Goal: Task Accomplishment & Management: Manage account settings

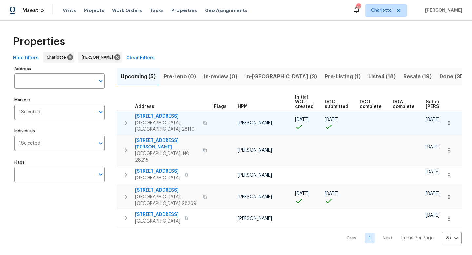
click at [124, 119] on icon "button" at bounding box center [126, 123] width 8 height 8
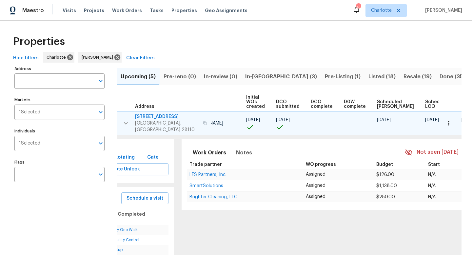
scroll to position [0, 73]
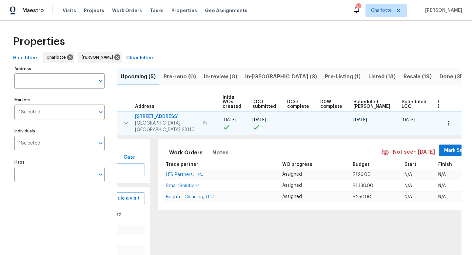
click at [448, 146] on button "Mark Seen" at bounding box center [456, 150] width 35 height 12
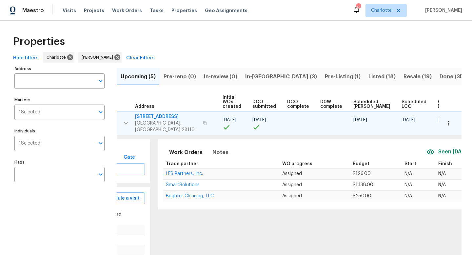
scroll to position [0, 0]
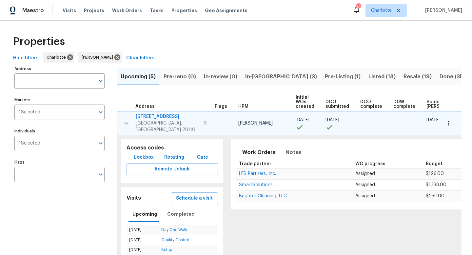
click at [121, 118] on button "button" at bounding box center [126, 123] width 13 height 20
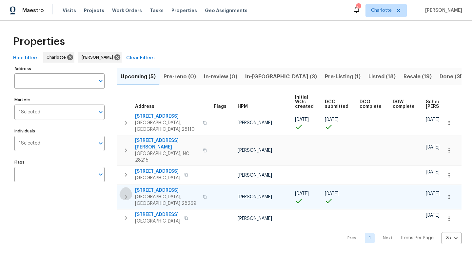
click at [127, 193] on icon "button" at bounding box center [126, 197] width 8 height 8
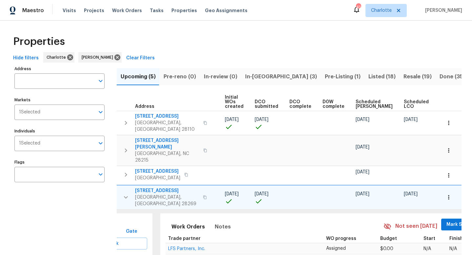
scroll to position [0, 73]
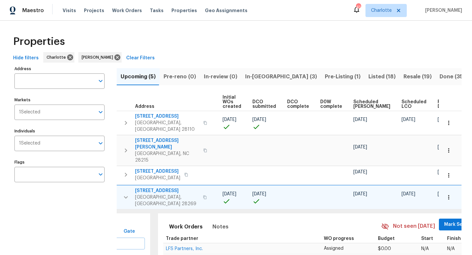
click at [444, 220] on span "Mark Seen" at bounding box center [456, 224] width 24 height 8
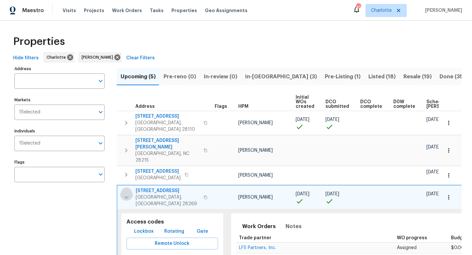
click at [128, 196] on icon "button" at bounding box center [126, 197] width 4 height 2
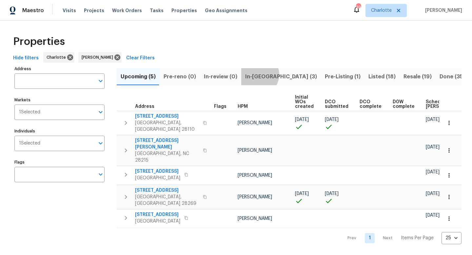
click at [255, 74] on span "In-reno (3)" at bounding box center [281, 76] width 72 height 9
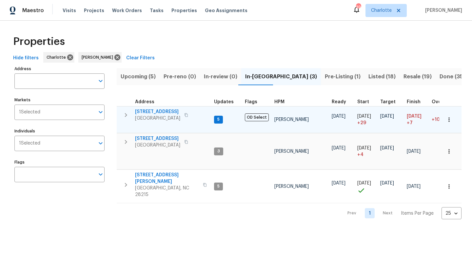
click at [123, 120] on button "button" at bounding box center [125, 114] width 13 height 13
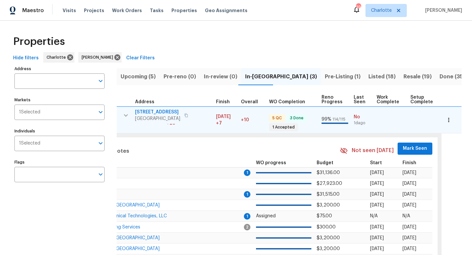
scroll to position [0, 219]
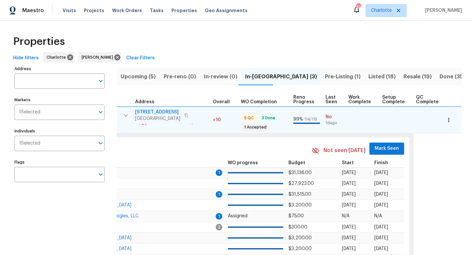
click at [382, 148] on span "Mark Seen" at bounding box center [386, 148] width 24 height 8
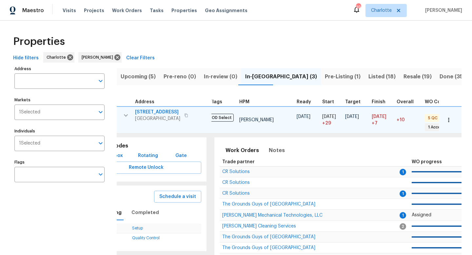
scroll to position [0, 0]
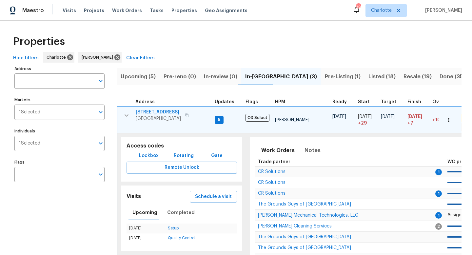
click at [129, 116] on icon "button" at bounding box center [127, 115] width 8 height 8
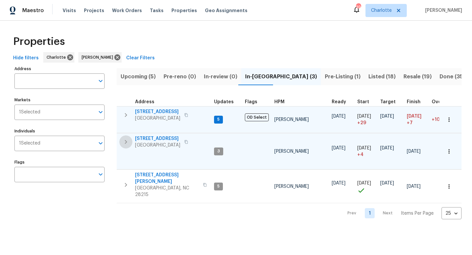
click at [129, 145] on icon "button" at bounding box center [126, 142] width 8 height 8
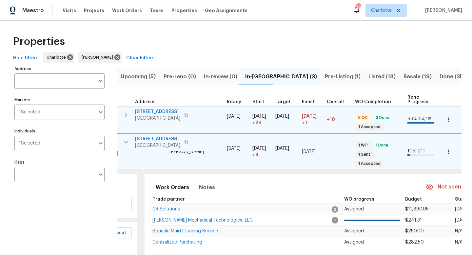
scroll to position [0, 219]
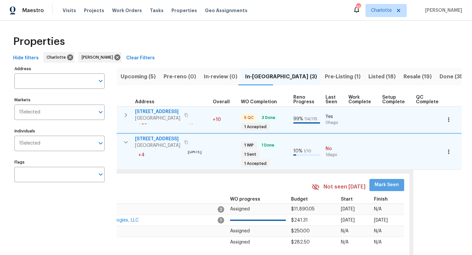
click at [378, 181] on span "Mark Seen" at bounding box center [386, 185] width 24 height 8
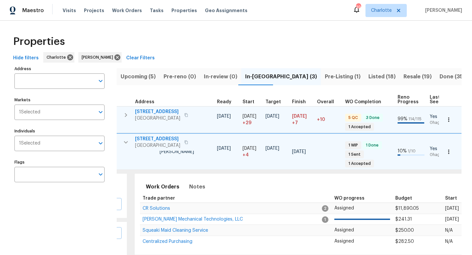
scroll to position [0, 0]
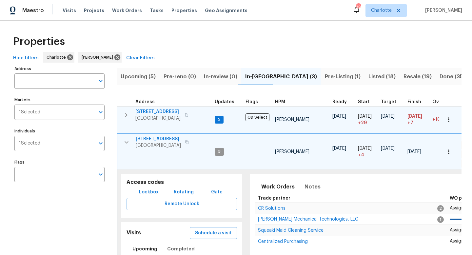
click at [126, 142] on icon "button" at bounding box center [126, 142] width 4 height 2
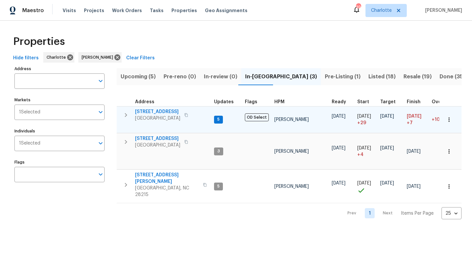
click at [126, 116] on icon "button" at bounding box center [126, 115] width 8 height 8
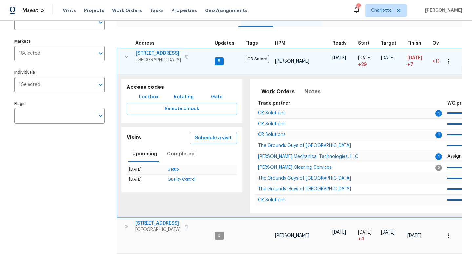
scroll to position [64, 0]
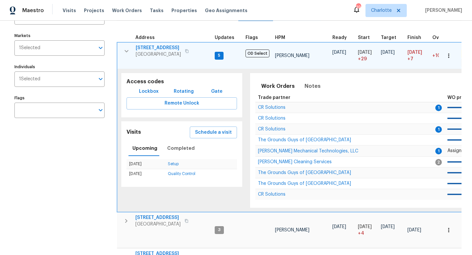
click at [161, 48] on span "3249 Harrow Pl" at bounding box center [158, 48] width 45 height 7
click at [125, 52] on icon "button" at bounding box center [127, 51] width 8 height 8
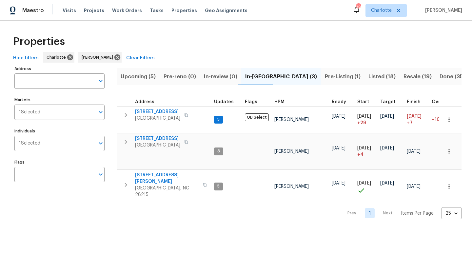
scroll to position [0, 0]
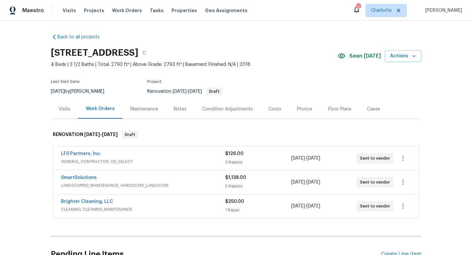
click at [179, 112] on div "Notes" at bounding box center [180, 108] width 29 height 19
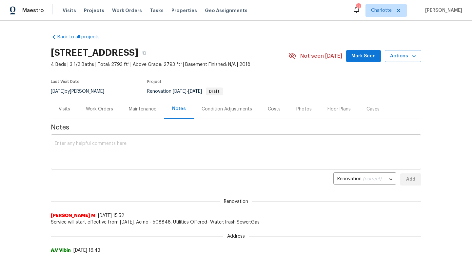
click at [191, 149] on textarea at bounding box center [236, 152] width 362 height 23
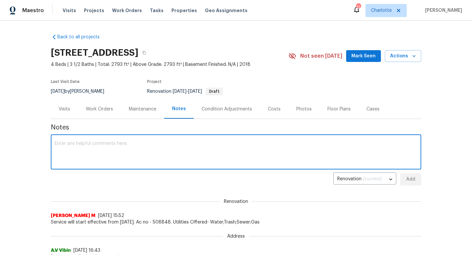
click at [362, 53] on span "Mark Seen" at bounding box center [363, 56] width 24 height 8
click at [88, 152] on textarea at bounding box center [236, 152] width 362 height 23
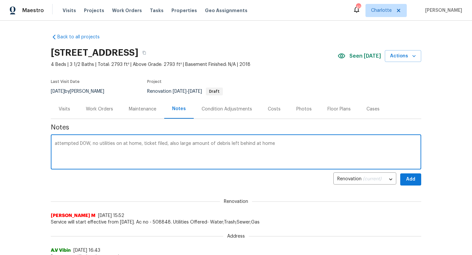
type textarea "attempted D0W, no utilities on at home, ticket filed, also large amount of debr…"
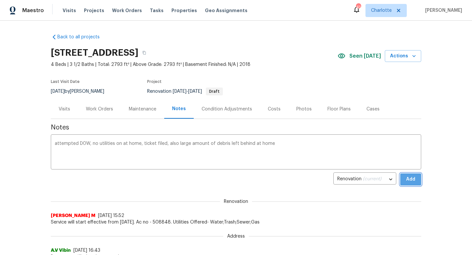
click at [412, 179] on span "Add" at bounding box center [410, 179] width 10 height 8
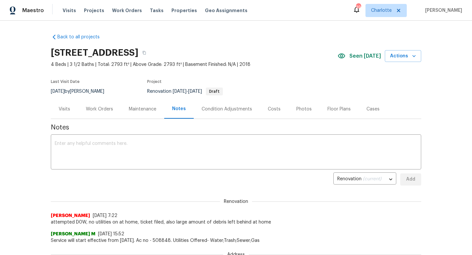
click at [97, 106] on div "Work Orders" at bounding box center [99, 109] width 27 height 7
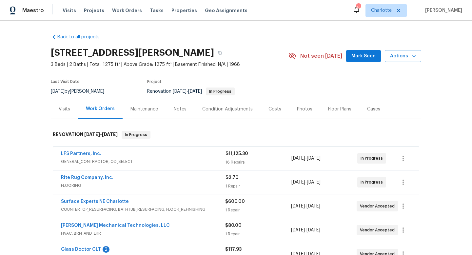
click at [365, 53] on span "Mark Seen" at bounding box center [363, 56] width 24 height 8
click at [175, 110] on div "Notes" at bounding box center [180, 109] width 13 height 7
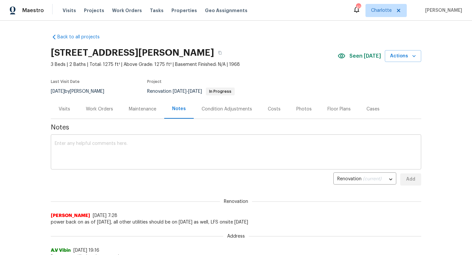
click at [159, 153] on textarea at bounding box center [236, 152] width 362 height 23
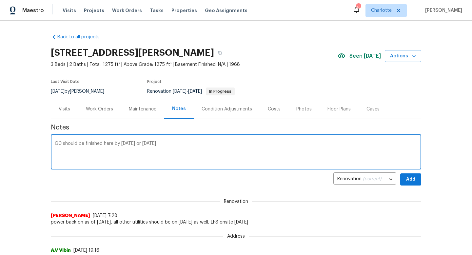
type textarea "GC should be finished here by tomorrow or Thursday"
click at [422, 178] on div "Back to all projects 5917 McBride St, Charlotte, NC 28215 3 Beds | 2 Baths | To…" at bounding box center [236, 138] width 472 height 234
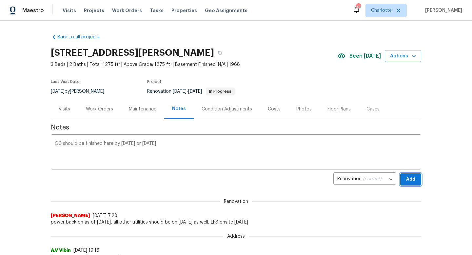
click at [413, 181] on span "Add" at bounding box center [410, 179] width 10 height 8
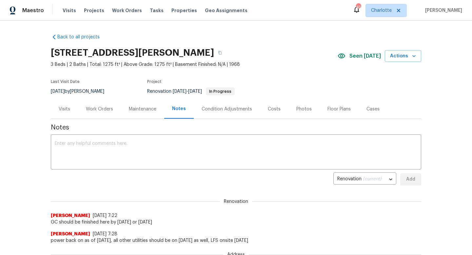
click at [62, 109] on div "Visits" at bounding box center [64, 109] width 11 height 7
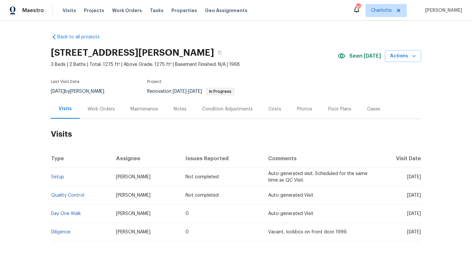
click at [268, 111] on div "Costs" at bounding box center [274, 109] width 13 height 7
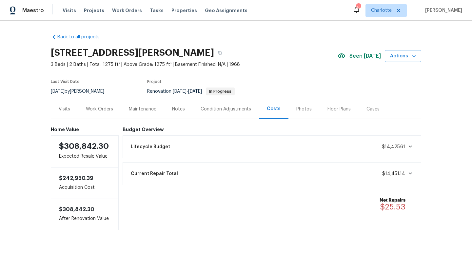
click at [99, 107] on div "Work Orders" at bounding box center [99, 109] width 27 height 7
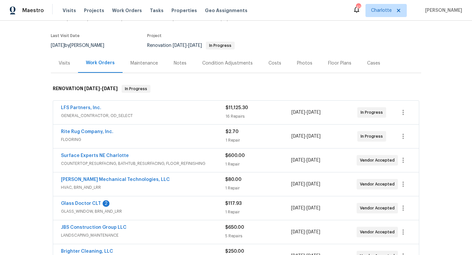
scroll to position [92, 0]
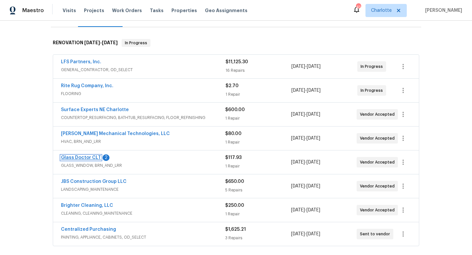
click at [76, 159] on link "Glass Doctor CLT" at bounding box center [81, 157] width 40 height 5
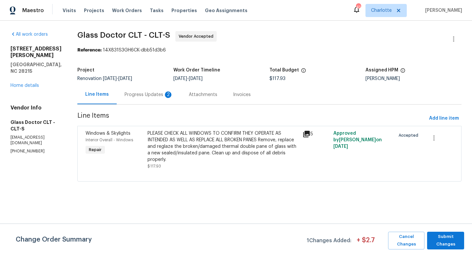
click at [141, 91] on div "Progress Updates 2" at bounding box center [149, 94] width 64 height 19
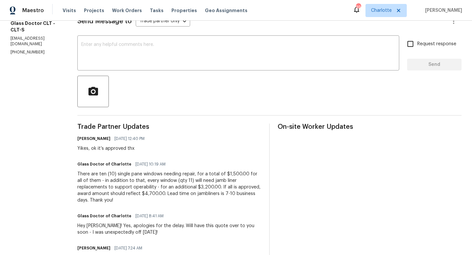
scroll to position [101, 0]
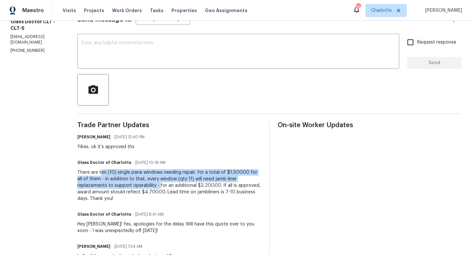
drag, startPoint x: 98, startPoint y: 172, endPoint x: 125, endPoint y: 185, distance: 30.0
click at [125, 185] on div "There are ten (10) single pane windows needing repair, for a total of $1,500.00…" at bounding box center [169, 185] width 184 height 33
copy div "en (10) single pane windows needing repair, for a total of $1,500.00 for all of…"
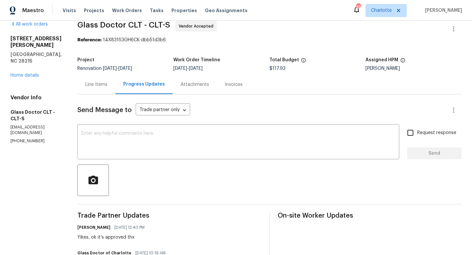
scroll to position [0, 0]
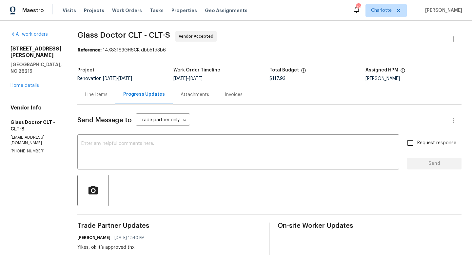
click at [90, 95] on div "Line Items" at bounding box center [96, 94] width 22 height 7
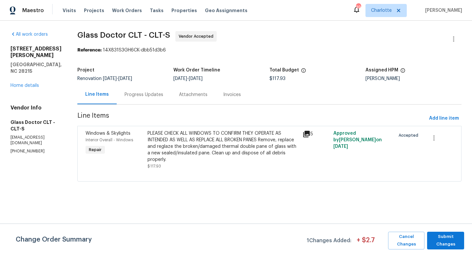
click at [170, 138] on div "PLEASE CHECK ALL WINDOWS TO CONFIRM THEY OPERATE AS INTENDED AS WELL AS REPLACE…" at bounding box center [222, 146] width 151 height 33
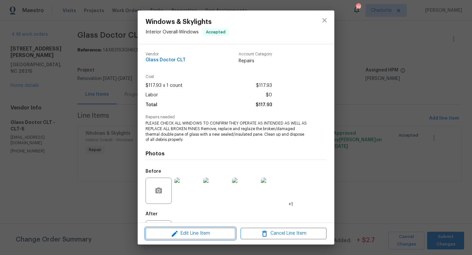
click at [195, 232] on span "Edit Line Item" at bounding box center [190, 233] width 86 height 8
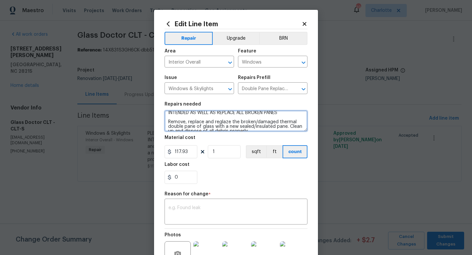
scroll to position [14, 0]
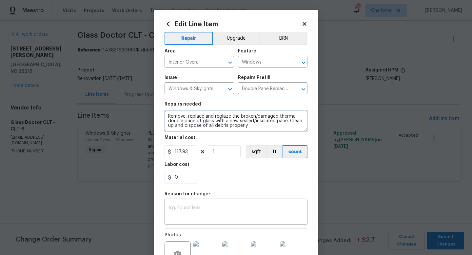
drag, startPoint x: 167, startPoint y: 115, endPoint x: 263, endPoint y: 130, distance: 97.4
click at [263, 130] on textarea "PLEASE CHECK ALL WINDOWS TO CONFIRM THEY OPERATE AS INTENDED AS WELL AS REPLACE…" at bounding box center [235, 120] width 143 height 21
paste textarea "en (10) single pane windows needing repair, for a total of $1,500.00 for all of…"
click at [192, 121] on textarea "en (10) single pane windows needing repair, for a total of $1,500.00 for all of…" at bounding box center [235, 120] width 143 height 21
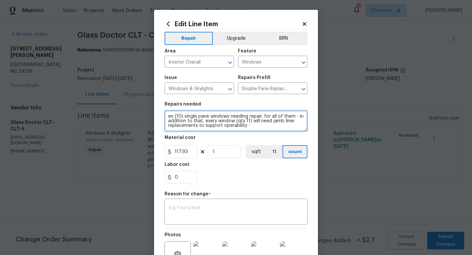
click at [174, 116] on textarea "en (10) single pane windows needing repair, for all of them - in addition to th…" at bounding box center [235, 120] width 143 height 21
drag, startPoint x: 290, startPoint y: 118, endPoint x: 257, endPoint y: 116, distance: 32.8
click at [257, 116] on textarea "(10) single pane windows needing repair, for all of them - in addition to that,…" at bounding box center [235, 120] width 143 height 21
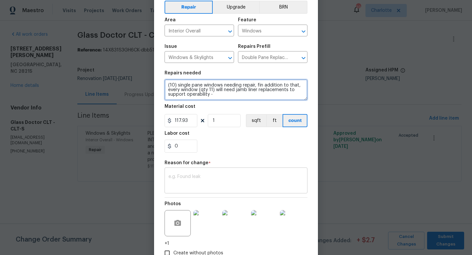
scroll to position [40, 0]
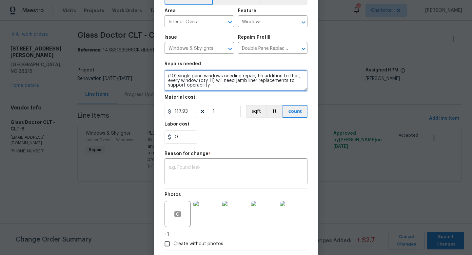
type textarea "(10) single pane windows needing repair, fin addition to that, every window (qt…"
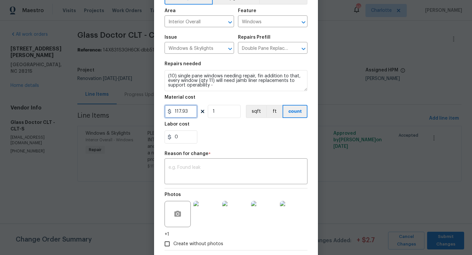
click at [178, 111] on input "117.93" at bounding box center [180, 111] width 33 height 13
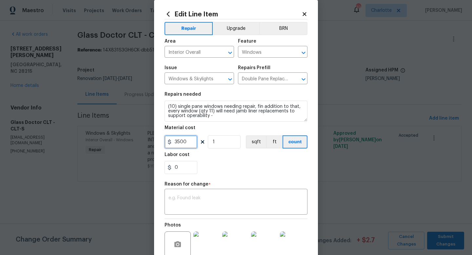
scroll to position [0, 0]
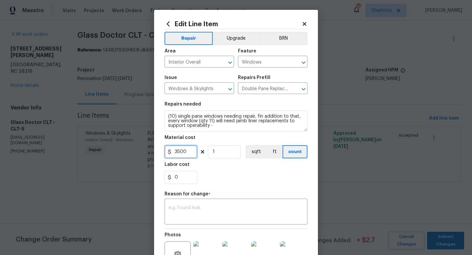
type input "3500"
click at [303, 22] on icon at bounding box center [304, 24] width 4 height 4
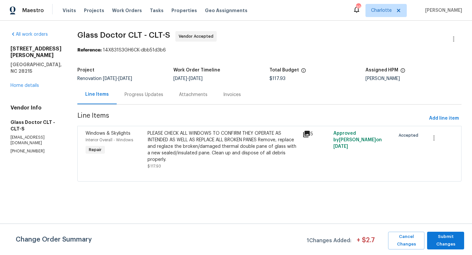
click at [136, 92] on div "Progress Updates" at bounding box center [143, 94] width 39 height 7
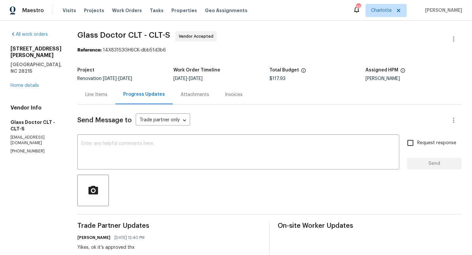
click at [91, 93] on div "Line Items" at bounding box center [96, 94] width 22 height 7
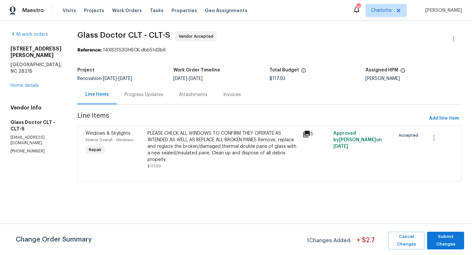
click at [226, 149] on div "PLEASE CHECK ALL WINDOWS TO CONFIRM THEY OPERATE AS INTENDED AS WELL AS REPLACE…" at bounding box center [222, 146] width 151 height 33
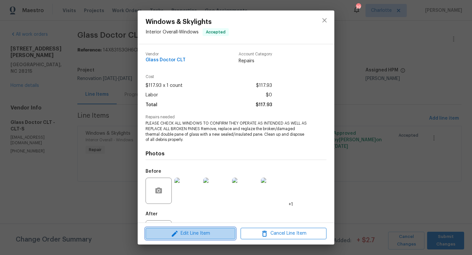
click at [202, 236] on span "Edit Line Item" at bounding box center [190, 233] width 86 height 8
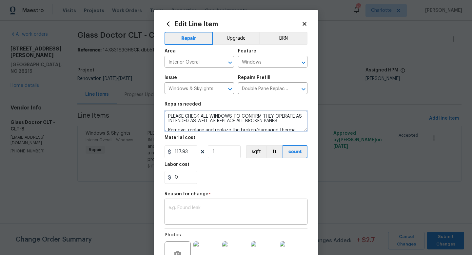
scroll to position [14, 0]
drag, startPoint x: 167, startPoint y: 116, endPoint x: 225, endPoint y: 131, distance: 59.7
click at [224, 131] on textarea "PLEASE CHECK ALL WINDOWS TO CONFIRM THEY OPERATE AS INTENDED AS WELL AS REPLACE…" at bounding box center [235, 120] width 143 height 21
paste textarea "en (10) single pane windows needing repair, for a total of $1,500.00 for all of…"
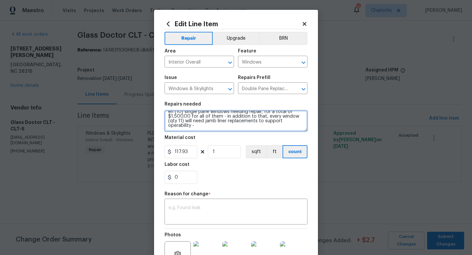
scroll to position [1, 0]
type textarea "en (10) single pane windows needing repair, for a total of $1,500.00 for all of…"
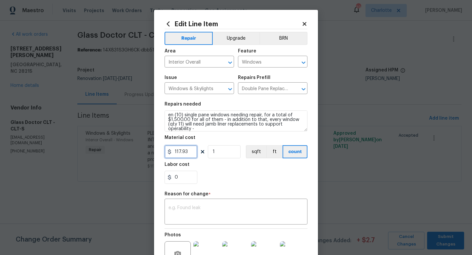
click at [179, 152] on input "117.93" at bounding box center [180, 151] width 33 height 13
type input "4700"
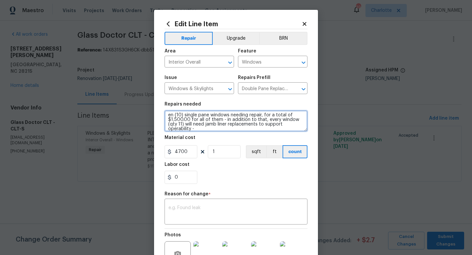
drag, startPoint x: 263, startPoint y: 116, endPoint x: 265, endPoint y: 122, distance: 5.6
click at [265, 122] on textarea "en (10) single pane windows needing repair, for a total of $1,500.00 for all of…" at bounding box center [235, 120] width 143 height 21
click at [170, 118] on textarea "en (10) single pane windows needing repair, every window (qty 11) will need jam…" at bounding box center [235, 120] width 143 height 21
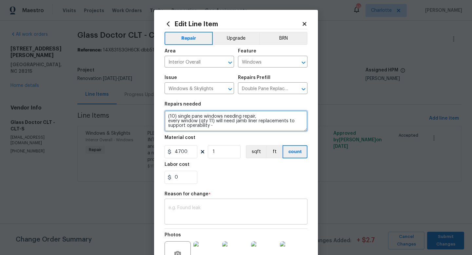
type textarea "(10) single pane windows needing repair, every window (qty 11) will need jamb l…"
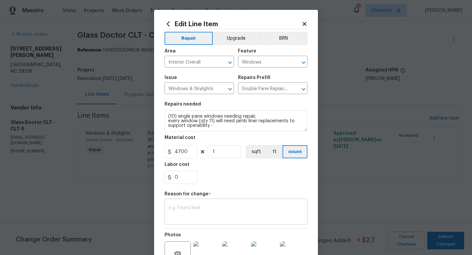
click at [198, 217] on textarea at bounding box center [235, 212] width 135 height 14
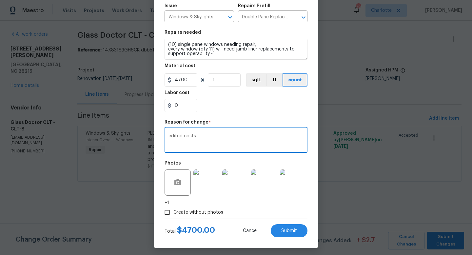
scroll to position [75, 0]
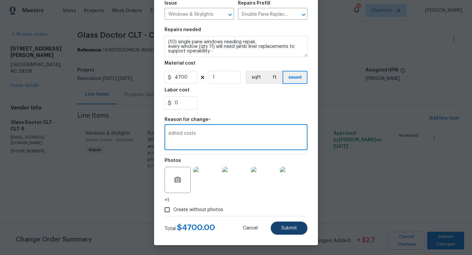
type textarea "edited costs"
click at [289, 228] on span "Submit" at bounding box center [289, 228] width 16 height 5
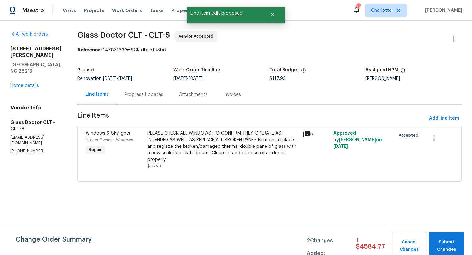
scroll to position [0, 0]
click at [445, 242] on span "Submit Changes" at bounding box center [446, 245] width 29 height 15
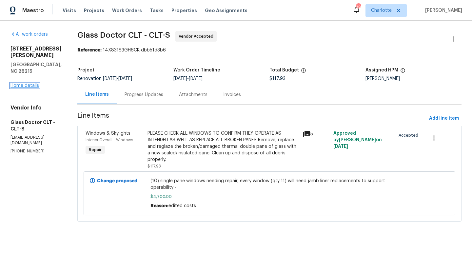
click at [29, 83] on link "Home details" at bounding box center [24, 85] width 29 height 5
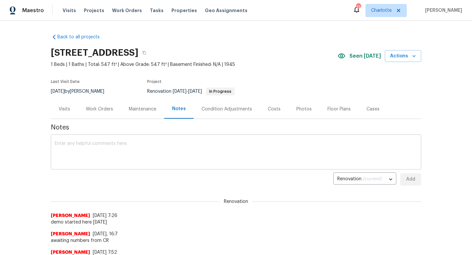
click at [100, 147] on textarea at bounding box center [236, 152] width 362 height 23
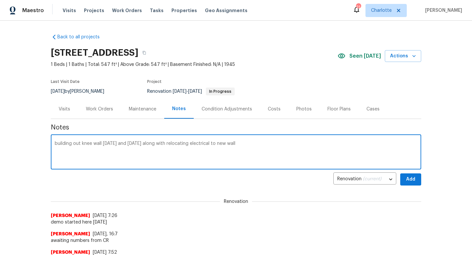
type textarea "building out knee wall [DATE] and [DATE] along with relocating electrical to ne…"
click at [410, 181] on span "Add" at bounding box center [410, 179] width 10 height 8
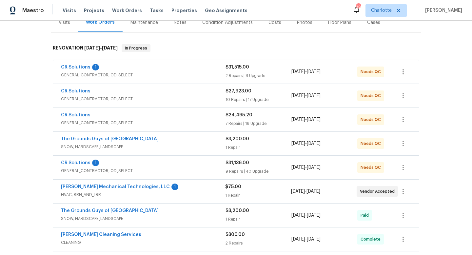
scroll to position [91, 0]
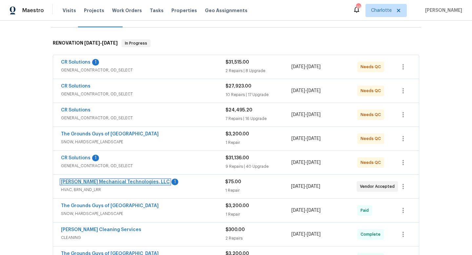
click at [80, 180] on link "[PERSON_NAME] Mechanical Technologies, LLC" at bounding box center [115, 182] width 109 height 5
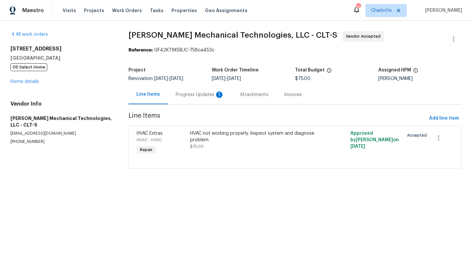
click at [189, 96] on div "Progress Updates 1" at bounding box center [200, 94] width 48 height 7
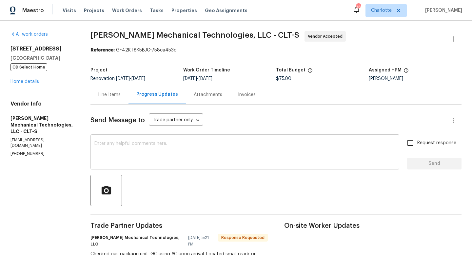
scroll to position [27, 0]
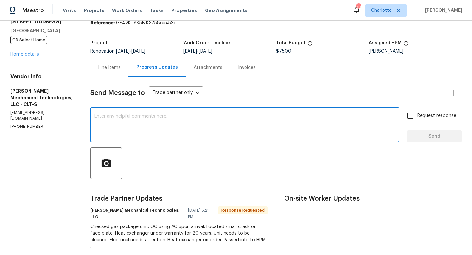
click at [165, 128] on textarea at bounding box center [244, 125] width 301 height 23
type textarea "thx"
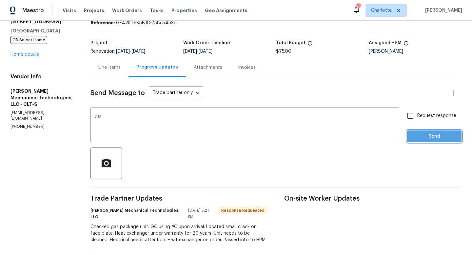
click at [433, 135] on span "Send" at bounding box center [434, 136] width 44 height 8
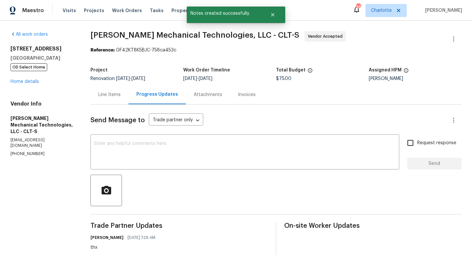
click at [28, 79] on div "3249 Harrow Pl Charlotte, NC 28205 OD Select Home Home details" at bounding box center [42, 65] width 64 height 39
click at [27, 82] on link "Home details" at bounding box center [24, 81] width 29 height 5
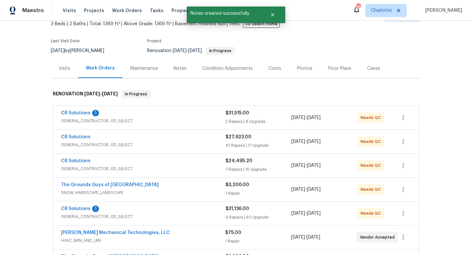
scroll to position [41, 0]
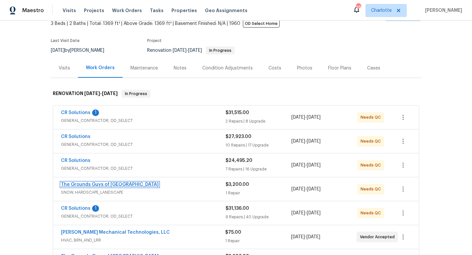
click at [98, 186] on link "The Grounds Guys of Huntersville" at bounding box center [110, 184] width 98 height 5
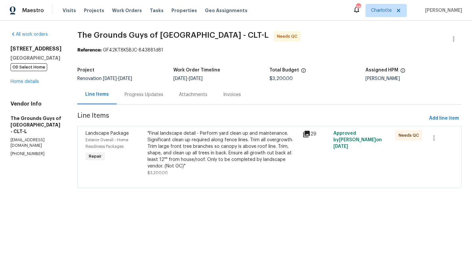
click at [182, 143] on div ""Final landscape detail - Perform yard clean up and maintenance. Significant cl…" at bounding box center [222, 149] width 151 height 39
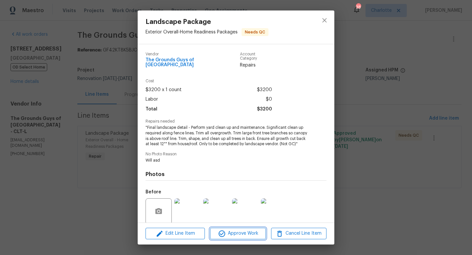
click at [232, 232] on span "Approve Work" at bounding box center [237, 233] width 51 height 8
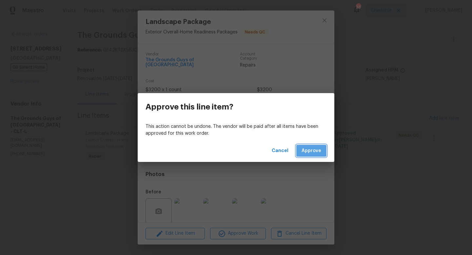
click at [316, 147] on span "Approve" at bounding box center [311, 151] width 20 height 8
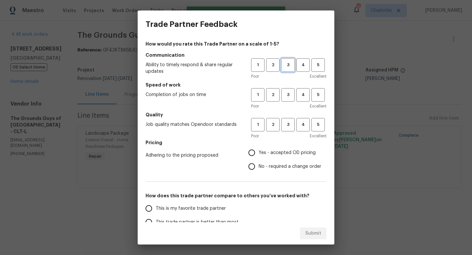
click at [290, 67] on span "3" at bounding box center [288, 65] width 12 height 8
click at [289, 93] on span "3" at bounding box center [288, 95] width 12 height 8
click at [288, 126] on span "3" at bounding box center [288, 125] width 12 height 8
click at [253, 151] on input "Yes - accepted OD pricing" at bounding box center [252, 153] width 14 height 14
radio input "true"
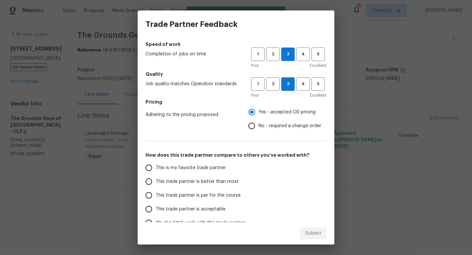
scroll to position [50, 0]
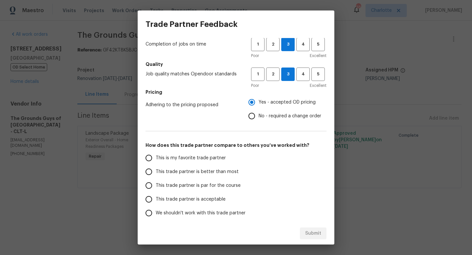
click at [161, 171] on span "This trade partner is better than most" at bounding box center [197, 171] width 83 height 7
click at [156, 171] on input "This trade partner is better than most" at bounding box center [149, 172] width 14 height 14
click at [318, 232] on span "Submit" at bounding box center [313, 233] width 16 height 8
radio input "true"
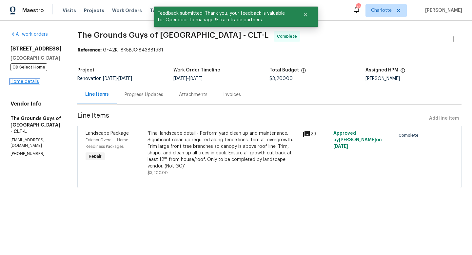
click at [29, 82] on link "Home details" at bounding box center [24, 81] width 29 height 5
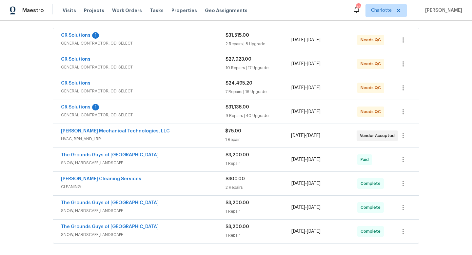
scroll to position [100, 0]
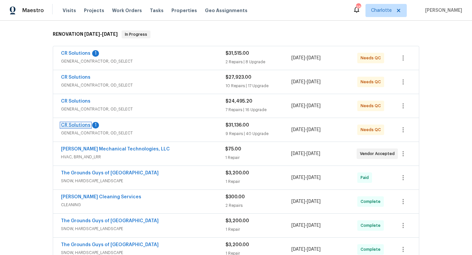
click at [82, 124] on link "CR Solutions" at bounding box center [75, 125] width 29 height 5
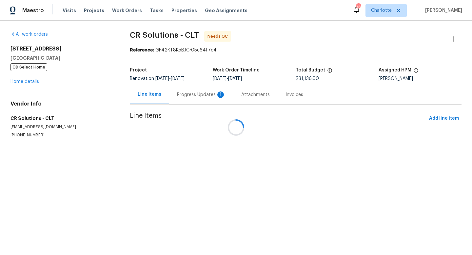
click at [241, 95] on div "Attachments" at bounding box center [255, 94] width 29 height 7
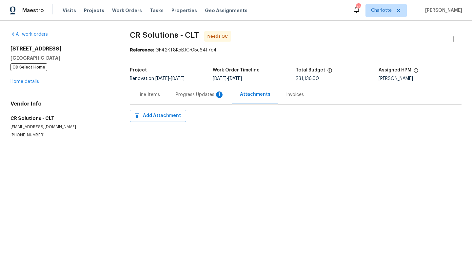
click at [190, 97] on div "Progress Updates 1" at bounding box center [200, 94] width 48 height 7
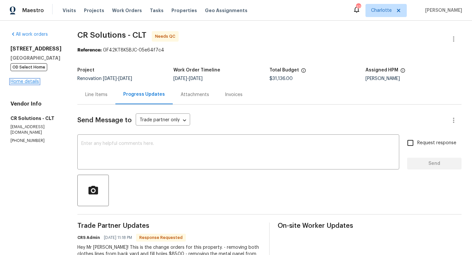
click at [27, 84] on link "Home details" at bounding box center [24, 81] width 29 height 5
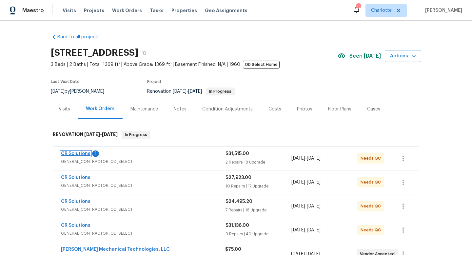
click at [83, 156] on link "CR Solutions" at bounding box center [75, 153] width 29 height 5
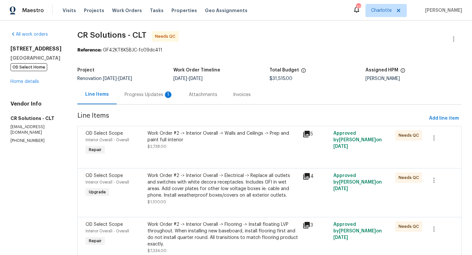
click at [149, 93] on div "Progress Updates 1" at bounding box center [148, 94] width 48 height 7
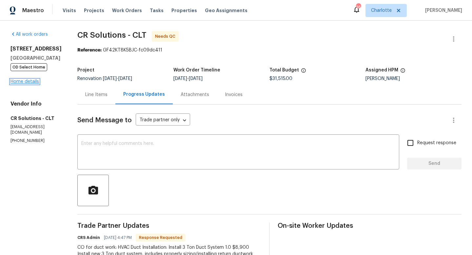
click at [19, 84] on link "Home details" at bounding box center [24, 81] width 29 height 5
